Goal: Find specific page/section: Find specific page/section

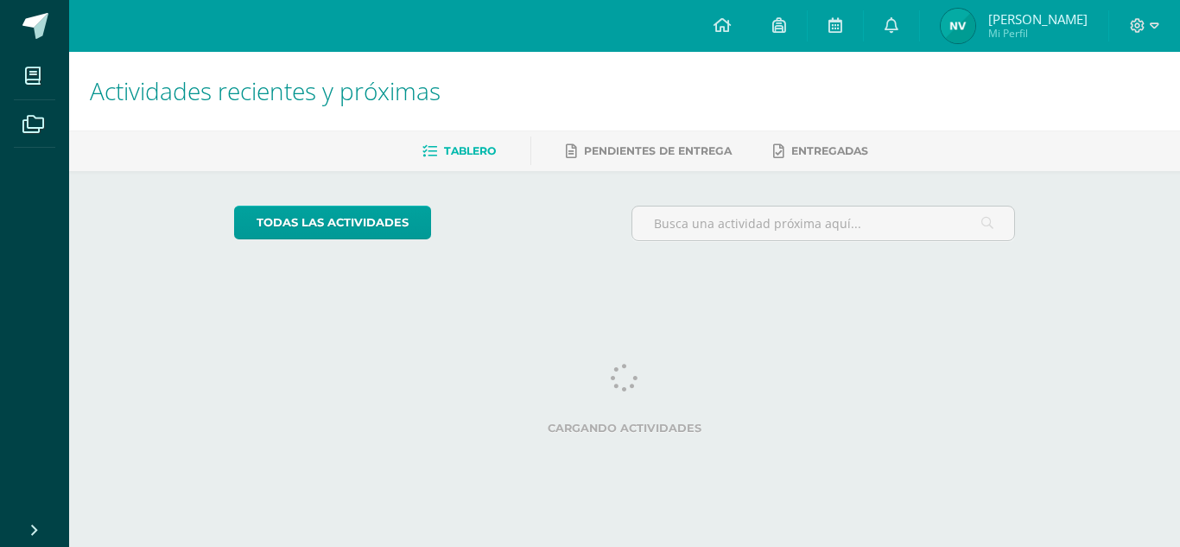
click at [972, 33] on img at bounding box center [958, 26] width 35 height 35
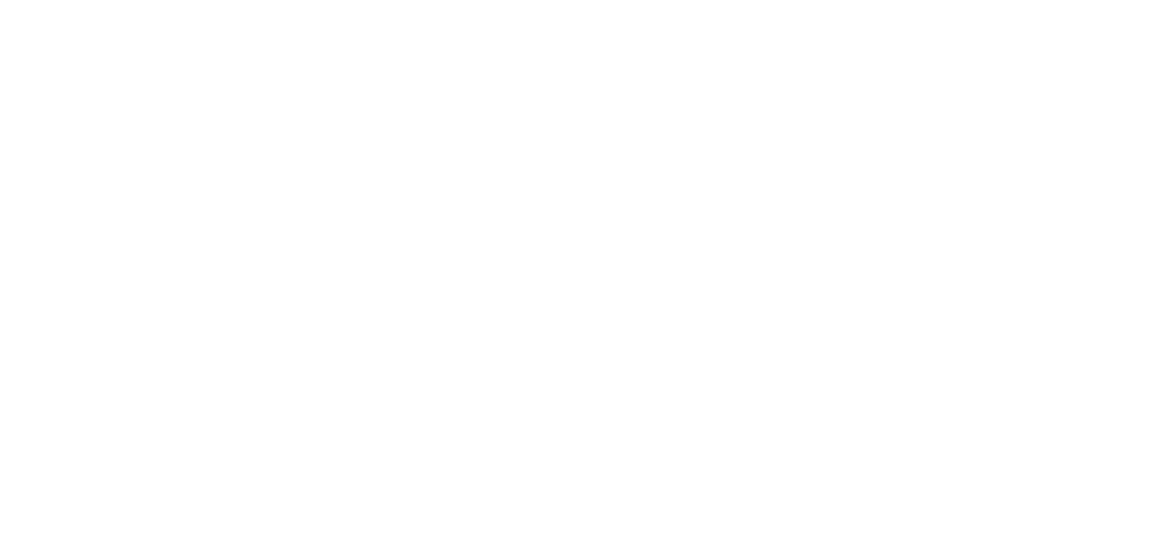
click at [0, 0] on html at bounding box center [0, 0] width 0 height 0
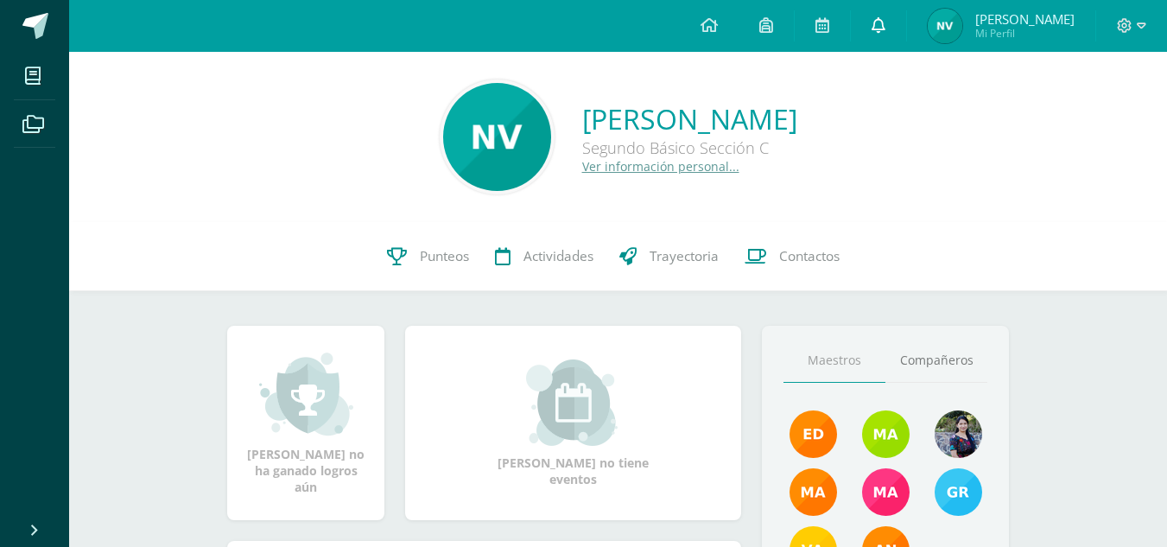
click at [885, 21] on icon at bounding box center [879, 25] width 14 height 16
click at [114, 368] on div "Nancy Fabiola Vicente Quijivix Segundo Básico Sección C Ver información persona…" at bounding box center [618, 514] width 1098 height 924
